Goal: Task Accomplishment & Management: Use online tool/utility

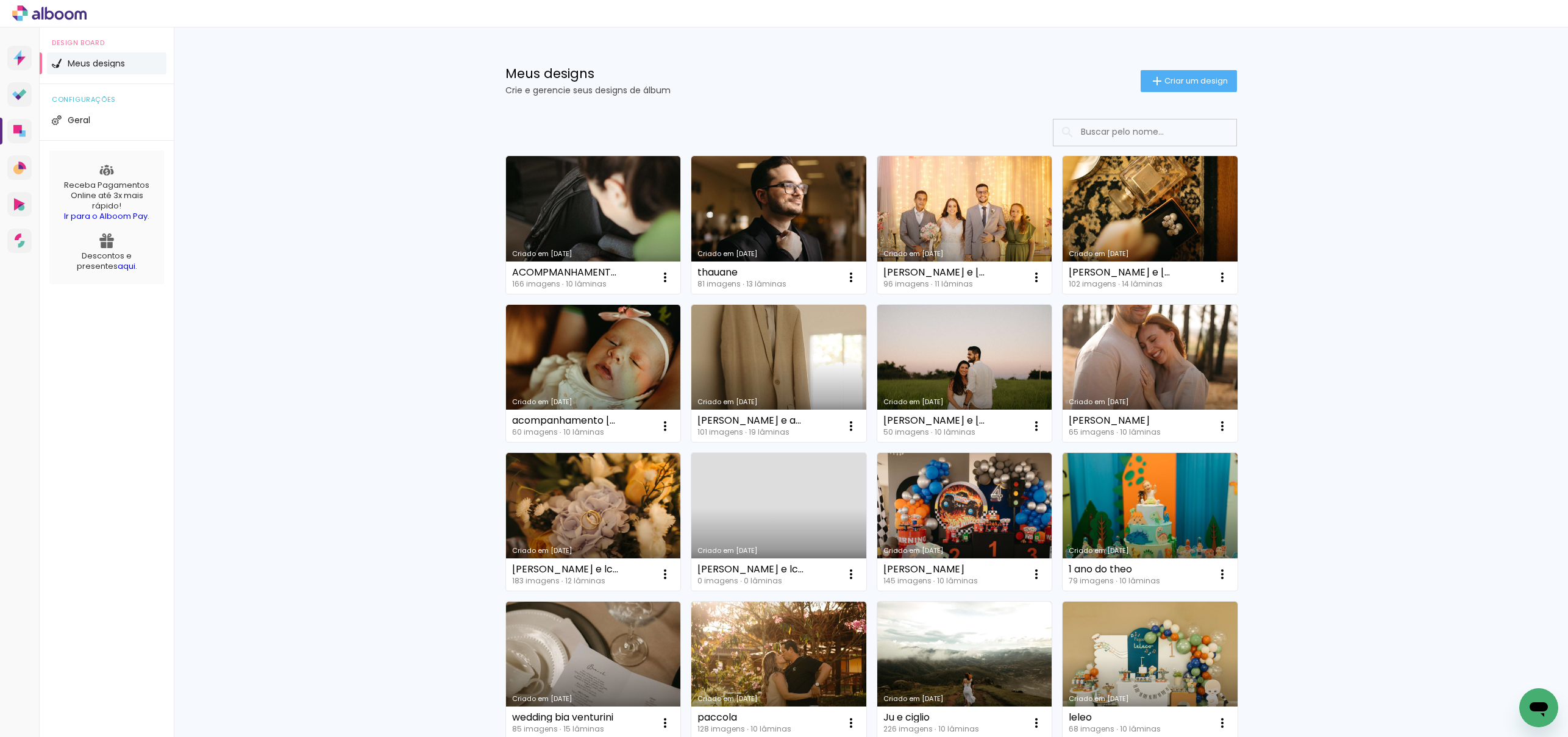
click at [868, 89] on p "Crie e gerencie seus designs de álbum" at bounding box center [822, 90] width 635 height 9
click at [1205, 83] on span "Criar um design" at bounding box center [1196, 81] width 63 height 8
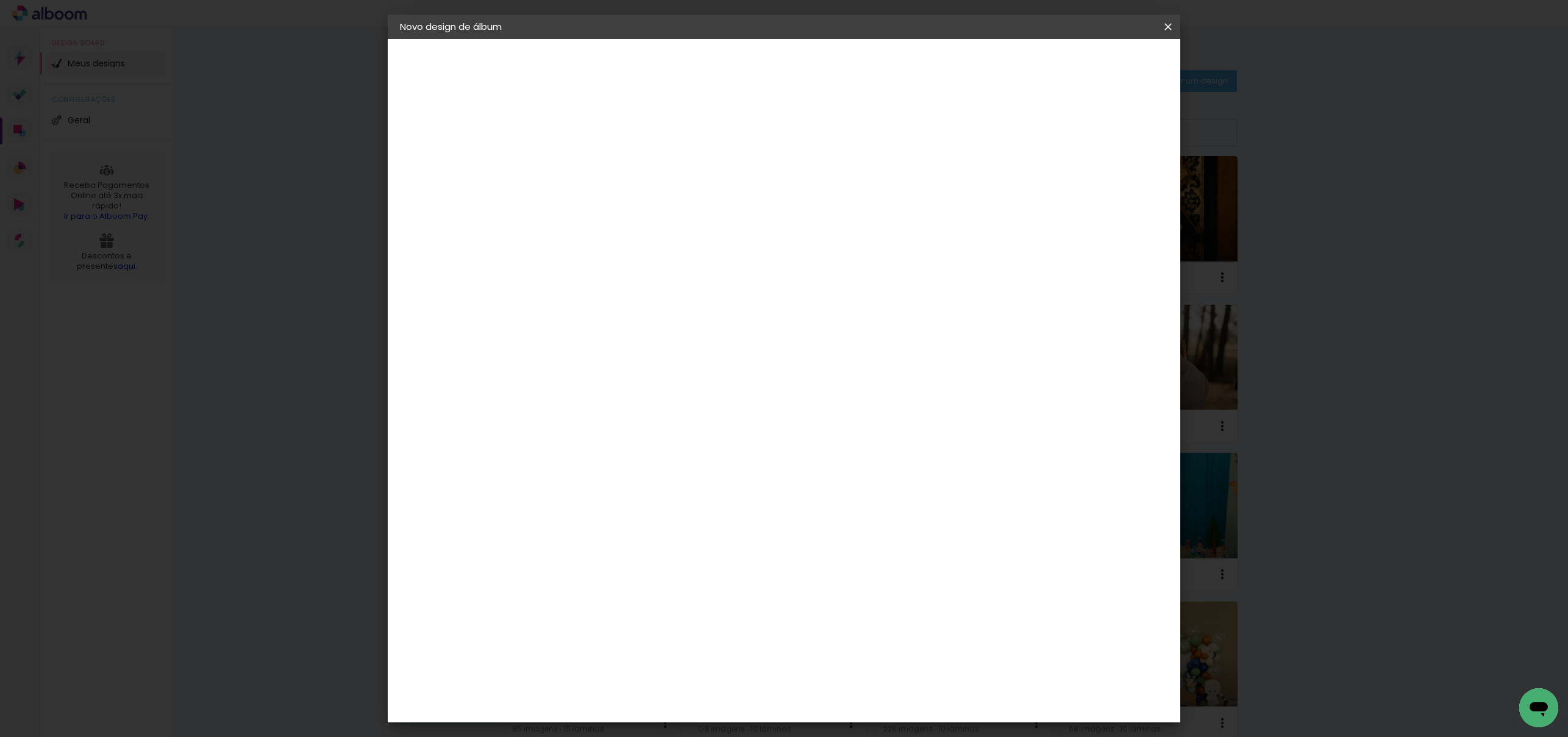
click at [599, 167] on input at bounding box center [599, 163] width 0 height 19
type input "kuikugiugliugiku"
type paper-input "kuikugiugliugiku"
click at [724, 70] on paper-button "Avançar" at bounding box center [695, 65] width 60 height 21
click at [647, 408] on div "AlfaFotoBook" at bounding box center [623, 409] width 65 height 10
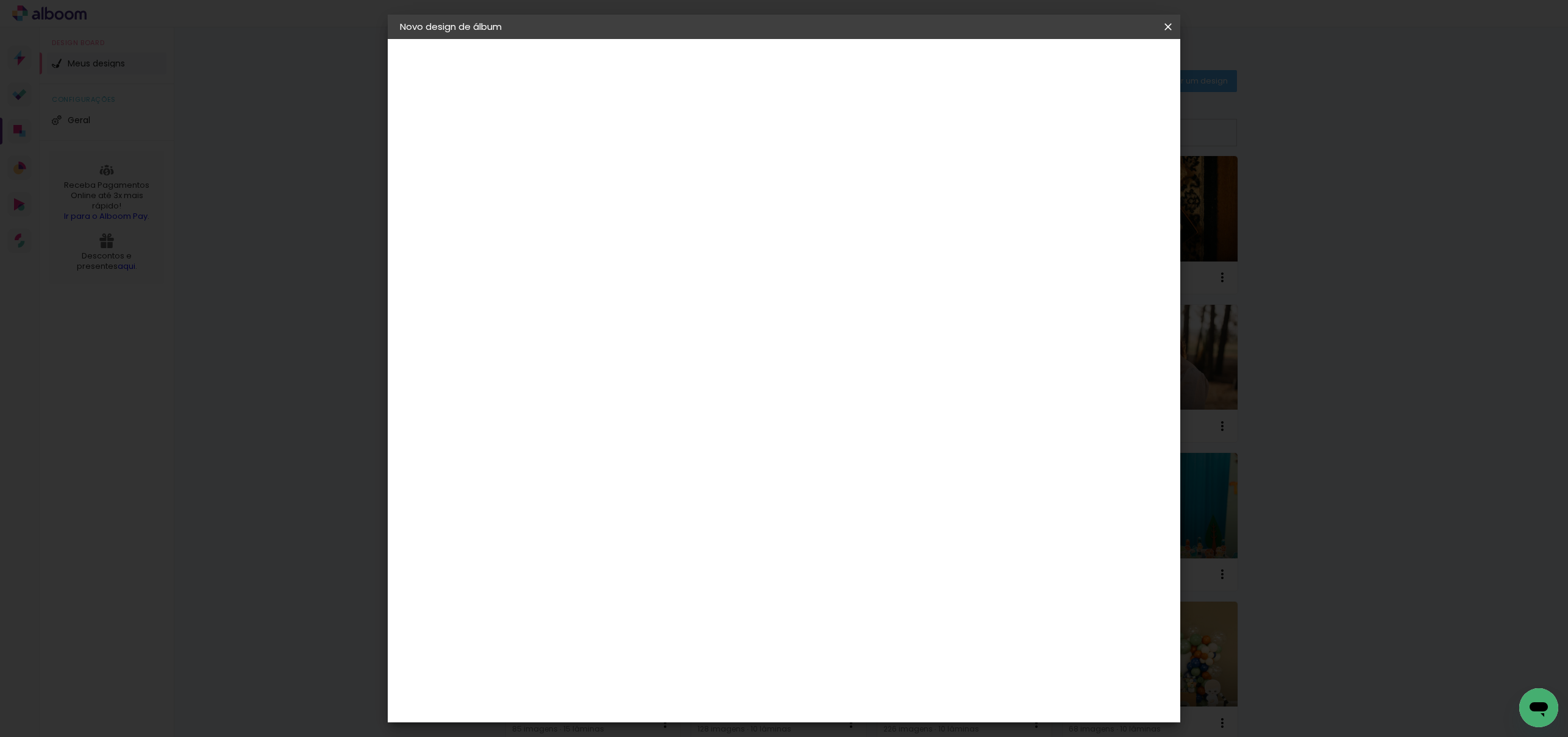
click at [0, 0] on slot "Avançar" at bounding box center [0, 0] width 0 height 0
click at [682, 592] on span "Cubic" at bounding box center [653, 608] width 57 height 32
click at [798, 70] on paper-button "Avançar" at bounding box center [768, 65] width 60 height 21
click at [1101, 66] on span "Iniciar design" at bounding box center [1073, 65] width 56 height 9
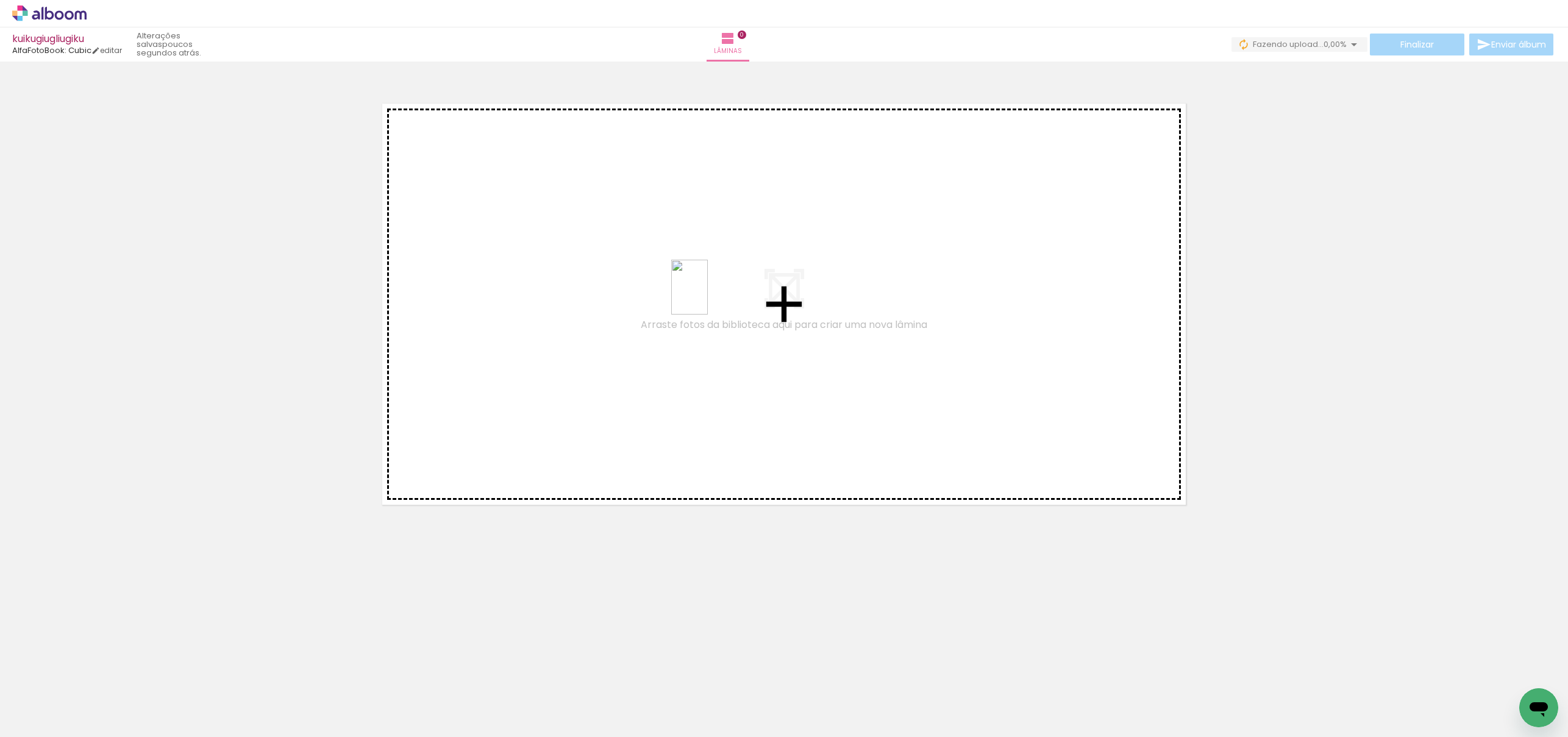
drag, startPoint x: 572, startPoint y: 562, endPoint x: 708, endPoint y: 296, distance: 298.8
click at [708, 296] on quentale-workspace at bounding box center [784, 368] width 1568 height 737
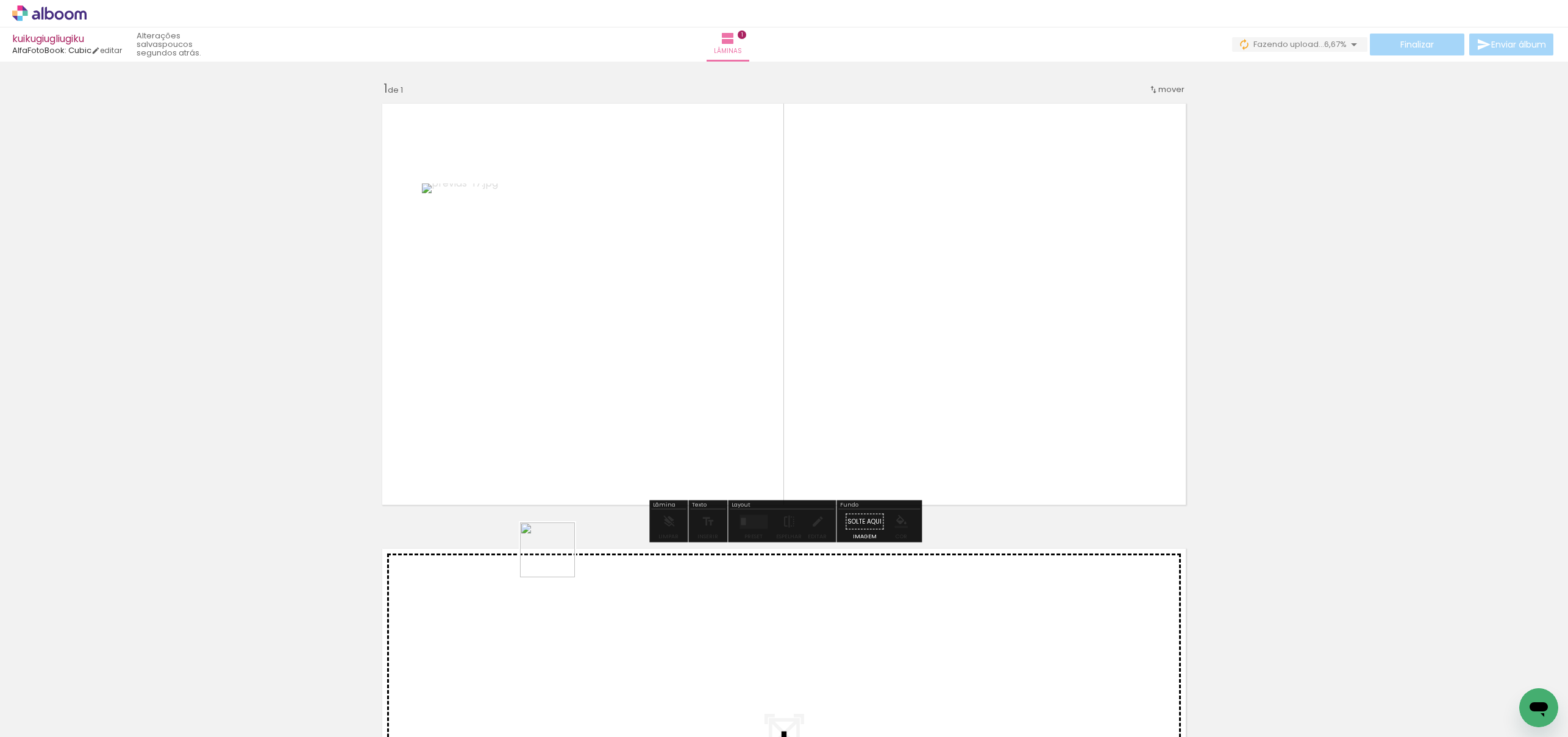
drag, startPoint x: 556, startPoint y: 559, endPoint x: 722, endPoint y: 378, distance: 245.6
click at [722, 378] on quentale-workspace at bounding box center [784, 368] width 1568 height 737
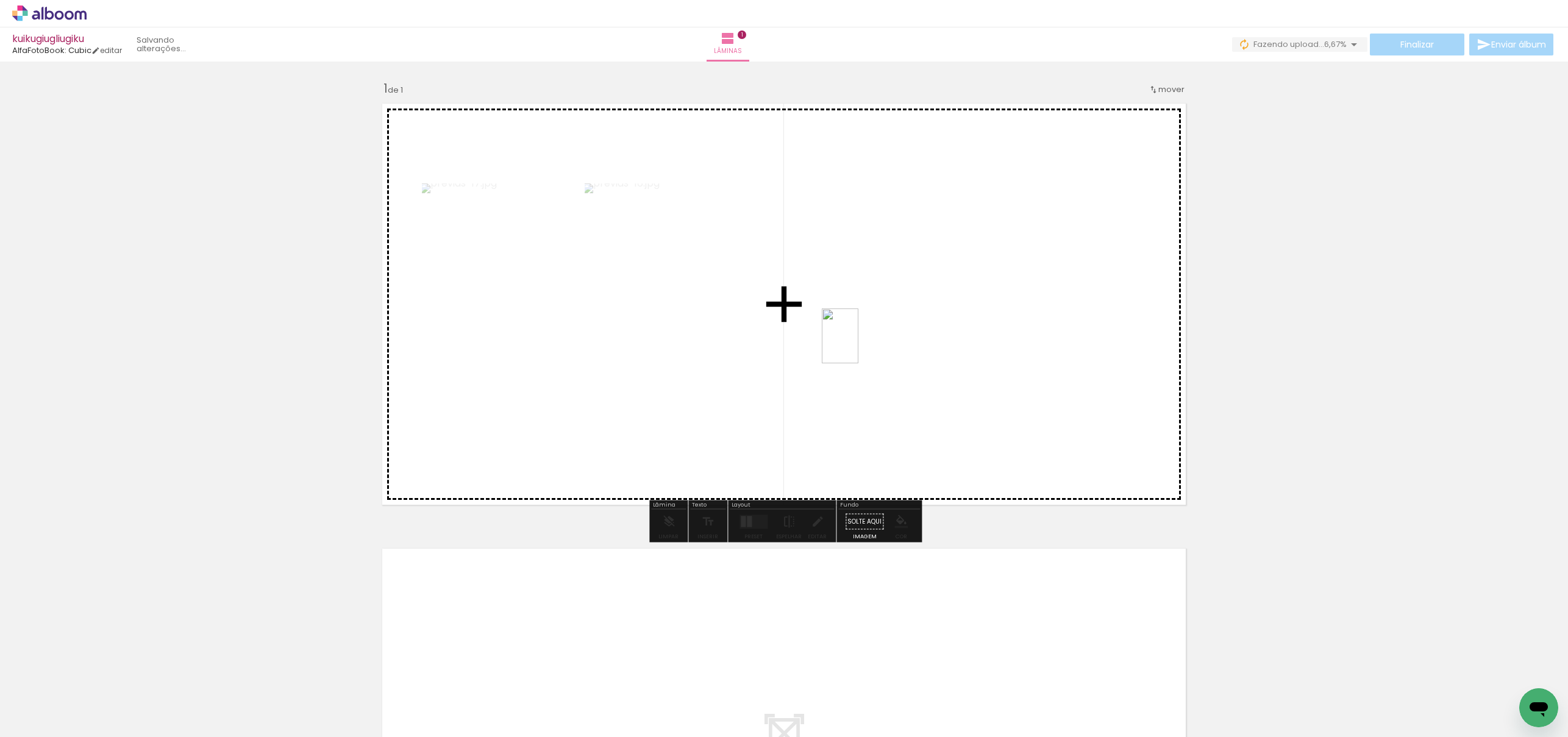
drag, startPoint x: 566, startPoint y: 497, endPoint x: 858, endPoint y: 345, distance: 329.2
click at [858, 345] on quentale-workspace at bounding box center [784, 368] width 1568 height 737
drag, startPoint x: 745, startPoint y: 697, endPoint x: 903, endPoint y: 373, distance: 360.5
click at [903, 373] on quentale-workspace at bounding box center [784, 368] width 1568 height 737
